Goal: Find specific page/section: Find specific page/section

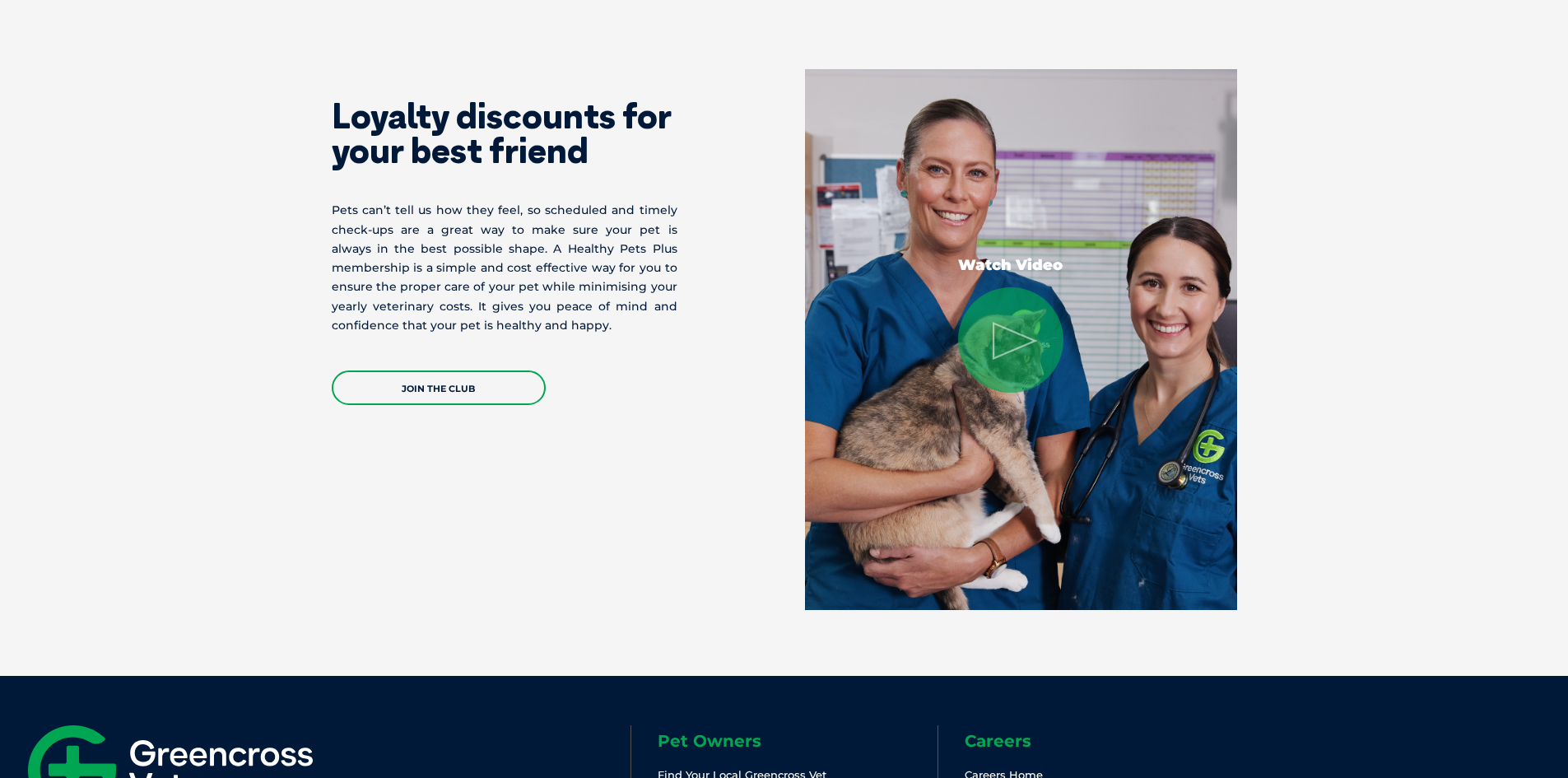
scroll to position [3409, 0]
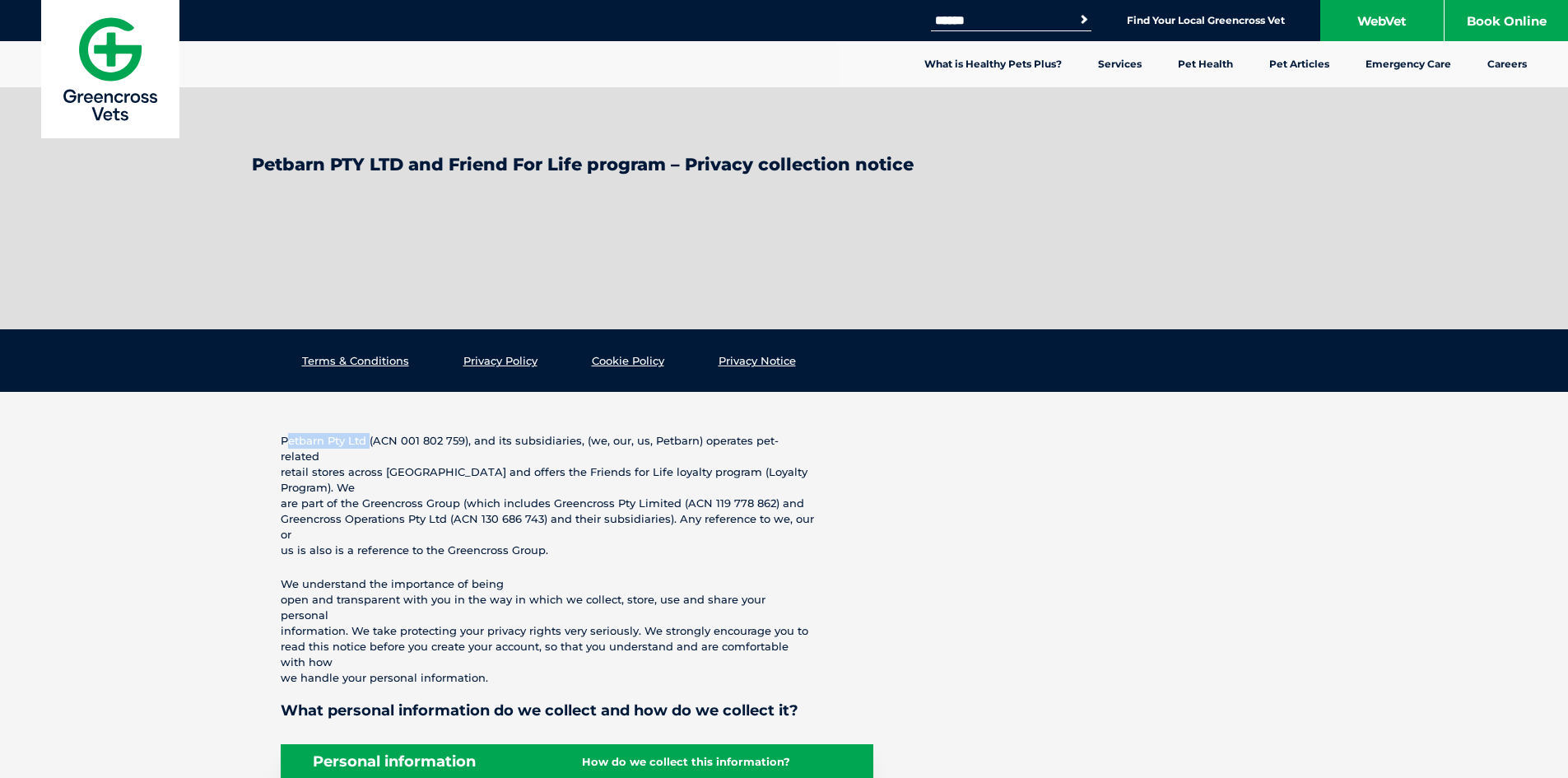
drag, startPoint x: 284, startPoint y: 440, endPoint x: 364, endPoint y: 435, distance: 80.2
click at [364, 435] on p "Petbarn Pty Ltd (ACN 001 802 759), and its subsidiaries, (we, our, us, Petbarn)…" at bounding box center [577, 495] width 592 height 125
copy p "Petbarn Pty Ltd"
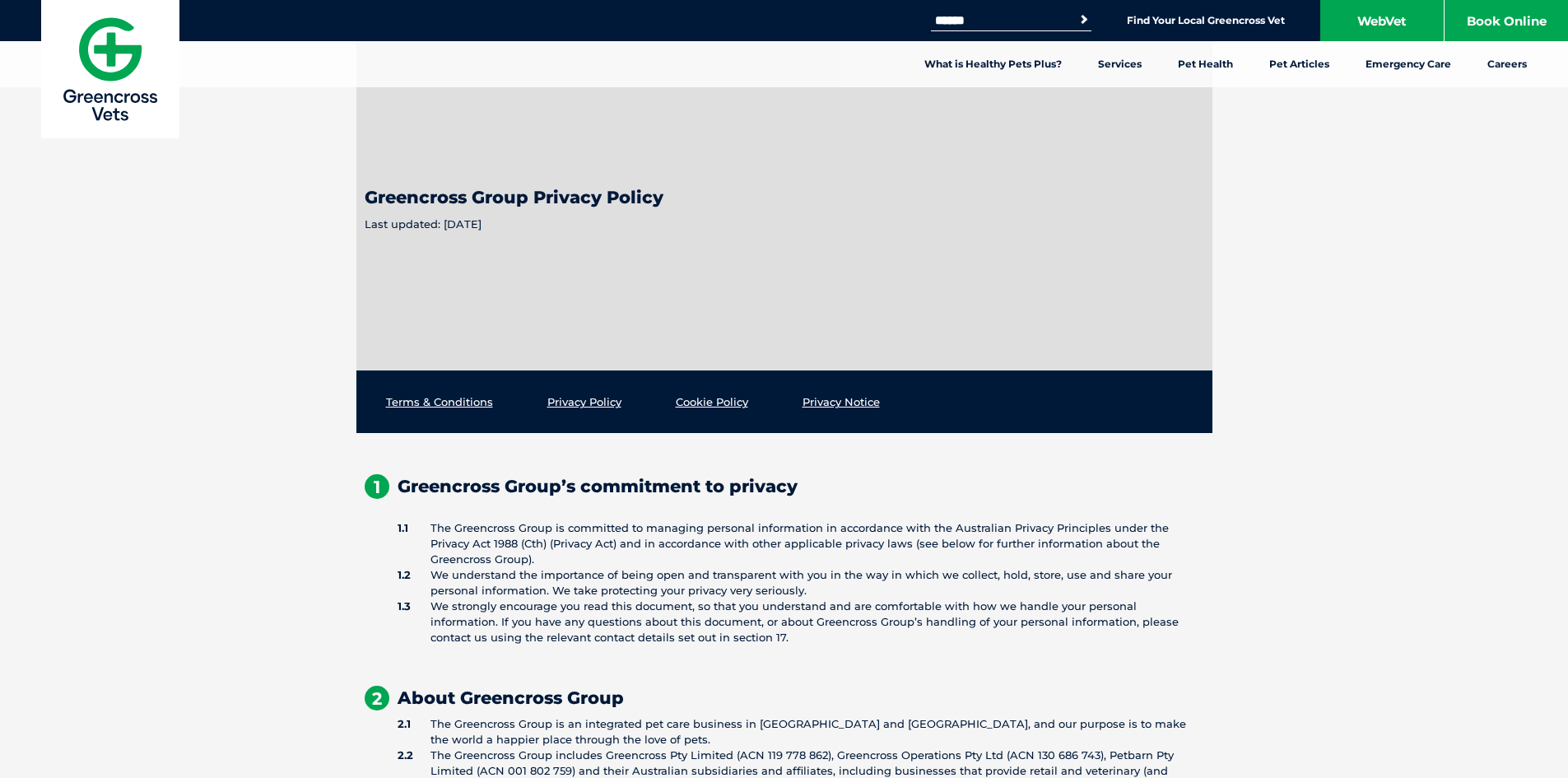
scroll to position [494, 0]
